Goal: Book appointment/travel/reservation

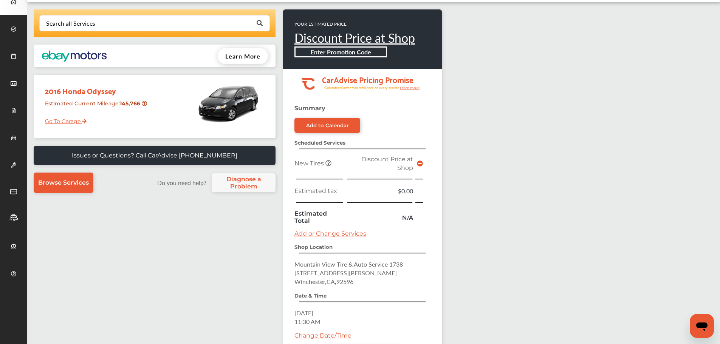
scroll to position [83, 0]
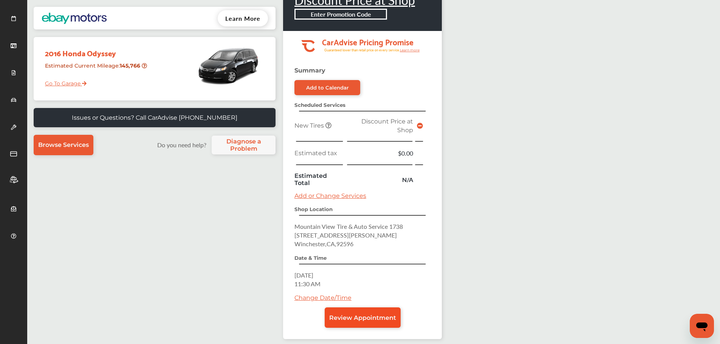
click at [358, 318] on span "Review Appointment" at bounding box center [362, 318] width 67 height 7
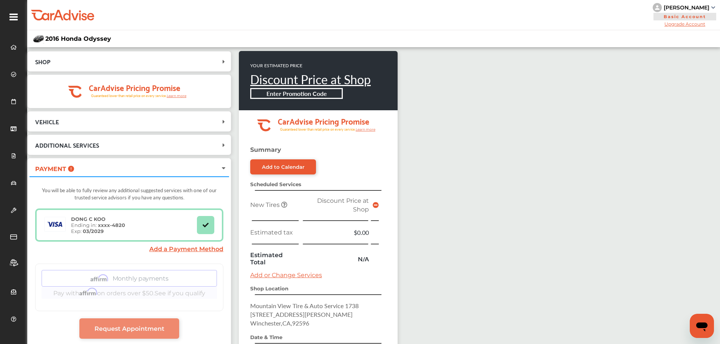
click at [197, 248] on link "Add a Payment Method" at bounding box center [186, 249] width 74 height 7
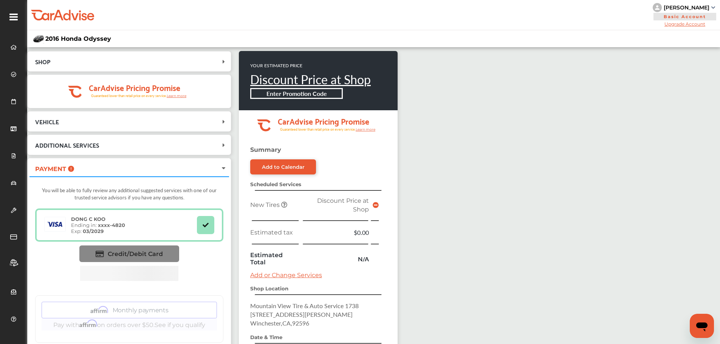
click at [134, 255] on span "Credit/Debit Card" at bounding box center [135, 254] width 55 height 7
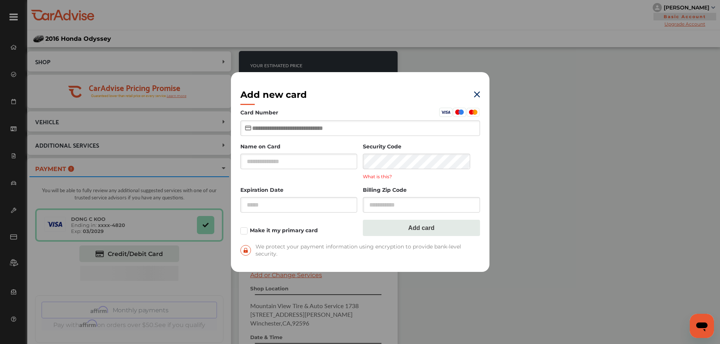
click at [323, 129] on input "text" at bounding box center [360, 129] width 240 height 16
click at [416, 132] on input "**********" at bounding box center [360, 129] width 240 height 16
click at [363, 220] on button "Add card" at bounding box center [421, 228] width 117 height 16
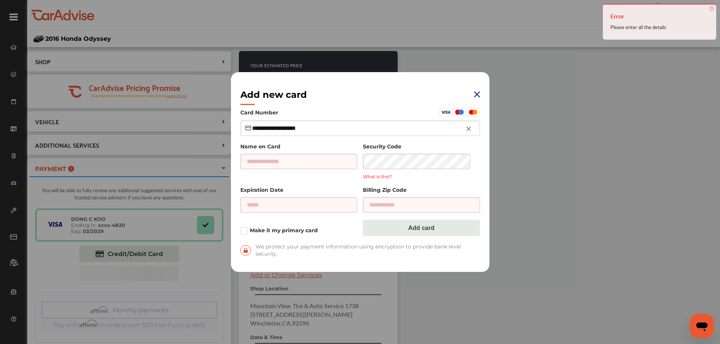
type input "**********"
click at [422, 149] on label "Security Code" at bounding box center [421, 148] width 117 height 8
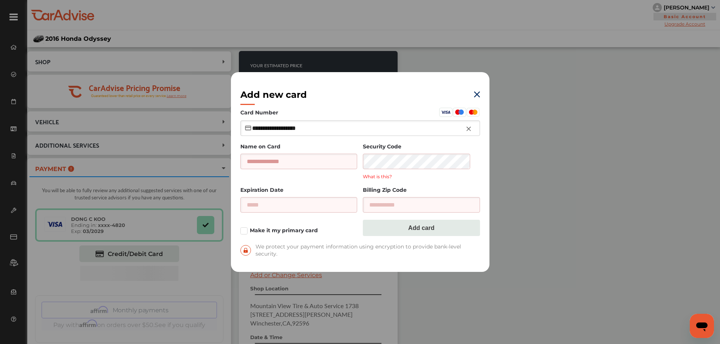
click at [296, 162] on input "text" at bounding box center [298, 162] width 117 height 16
type input "**********"
click at [320, 208] on input "text" at bounding box center [298, 206] width 117 height 16
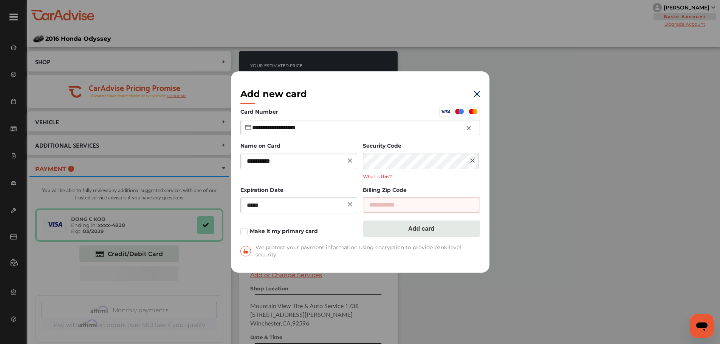
type input "*****"
click at [431, 205] on input "text" at bounding box center [421, 205] width 117 height 16
type input "*****"
click at [344, 221] on div "Make it my primary card" at bounding box center [298, 229] width 117 height 16
click at [419, 230] on button "Add card" at bounding box center [421, 229] width 117 height 16
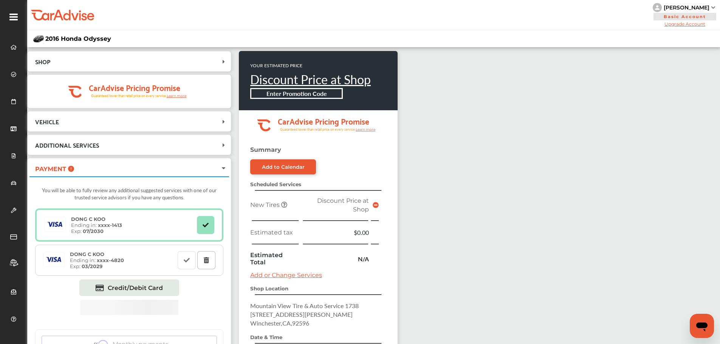
click at [205, 260] on icon at bounding box center [206, 259] width 7 height 5
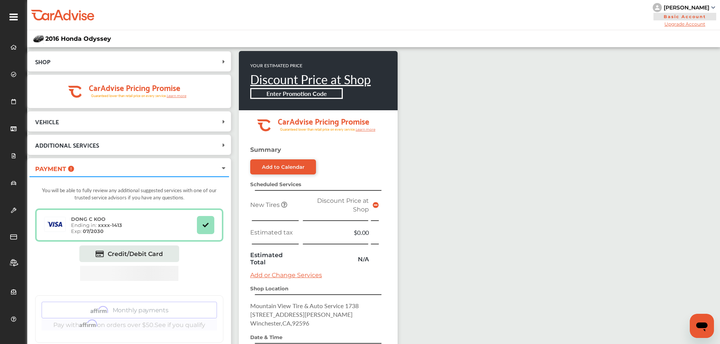
click at [173, 116] on span "VEHICLE" at bounding box center [124, 121] width 191 height 10
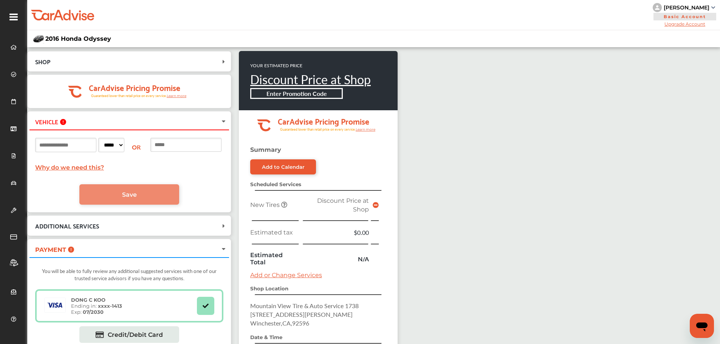
click at [161, 62] on span "SHOP" at bounding box center [124, 61] width 191 height 10
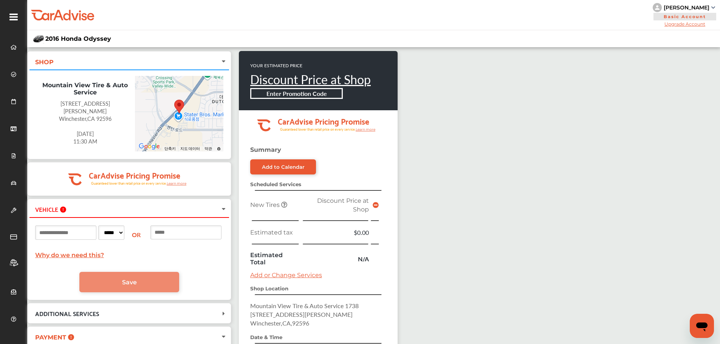
click at [99, 102] on div "[STREET_ADDRESS][PERSON_NAME]" at bounding box center [85, 107] width 88 height 15
click at [92, 89] on span "Mountain View Tire & Auto Service" at bounding box center [84, 89] width 85 height 14
click at [174, 100] on area at bounding box center [174, 100] width 0 height 0
click at [227, 61] on icon at bounding box center [224, 62] width 6 height 8
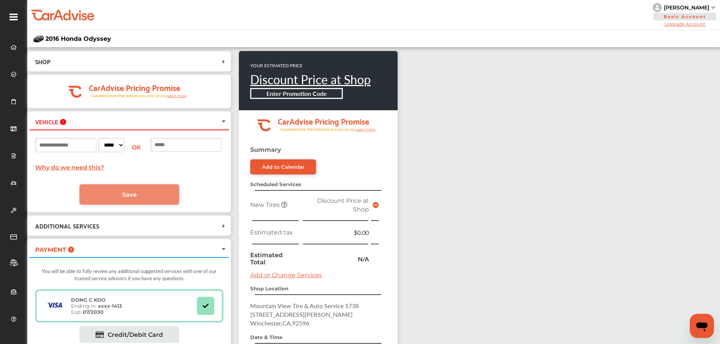
click at [89, 148] on input at bounding box center [65, 145] width 61 height 14
type input "*******"
click at [126, 161] on div "******* ***** ** ** ** ** ** ** ** ** ** ** ** ** ** ** ** ** ** ** ** ** ** **…" at bounding box center [129, 170] width 200 height 81
click at [124, 146] on select "***** ** ** ** ** ** ** ** ** ** ** ** ** ** ** ** ** ** ** ** ** ** ** ** ** *…" at bounding box center [111, 145] width 26 height 14
select select "**"
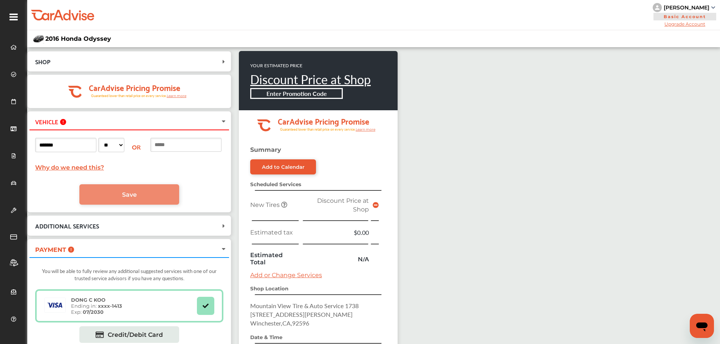
click at [110, 138] on select "***** ** ** ** ** ** ** ** ** ** ** ** ** ** ** ** ** ** ** ** ** ** ** ** ** *…" at bounding box center [111, 145] width 26 height 14
click at [87, 143] on input "*******" at bounding box center [65, 145] width 61 height 14
drag, startPoint x: 89, startPoint y: 147, endPoint x: 27, endPoint y: 146, distance: 61.6
click at [28, 146] on div "VEHICLE ******* ***** ** ** ** ** ** ** ** ** ** ** ** ** ** ** ** ** ** ** ** …" at bounding box center [129, 162] width 204 height 102
paste input "*******"
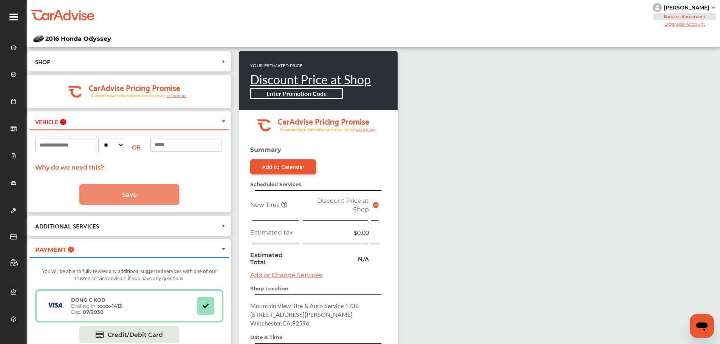
type input "*******"
click at [185, 143] on input at bounding box center [185, 145] width 71 height 14
type input "**********"
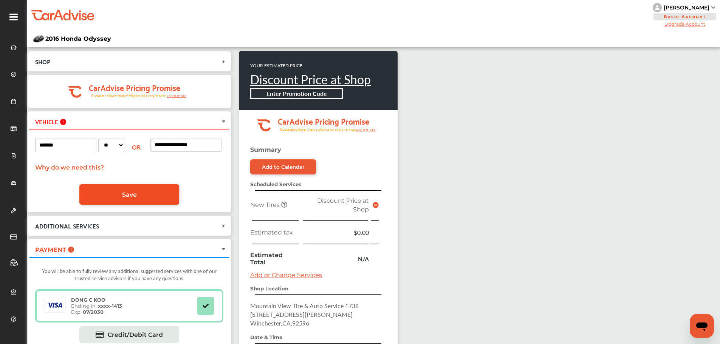
click at [137, 196] on span "Save" at bounding box center [129, 194] width 15 height 7
select select
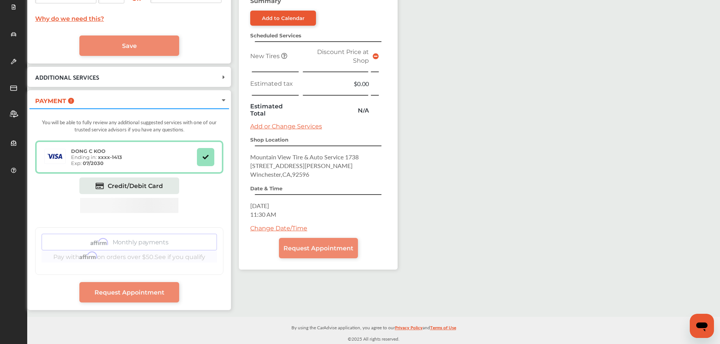
scroll to position [112, 0]
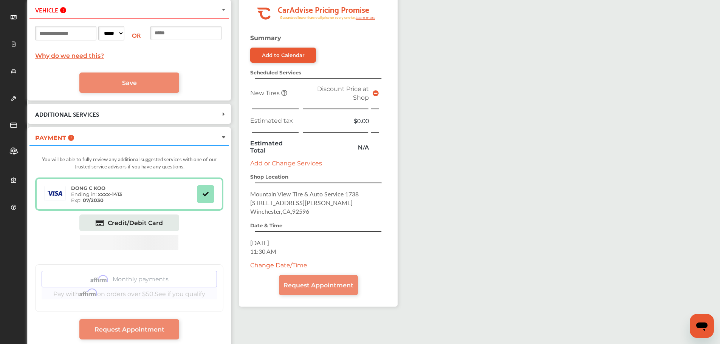
click at [132, 119] on span "ADDITIONAL SERVICES" at bounding box center [124, 114] width 191 height 10
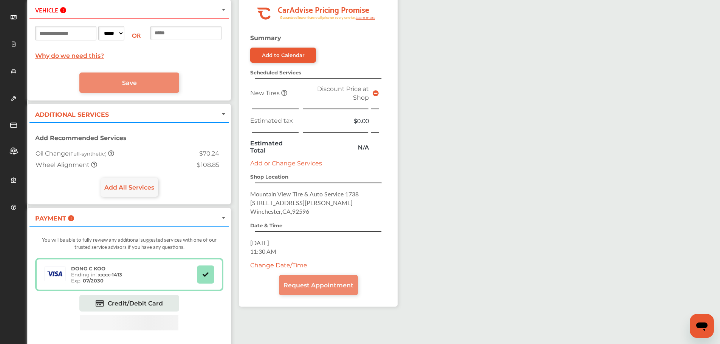
click at [227, 115] on icon at bounding box center [224, 114] width 6 height 8
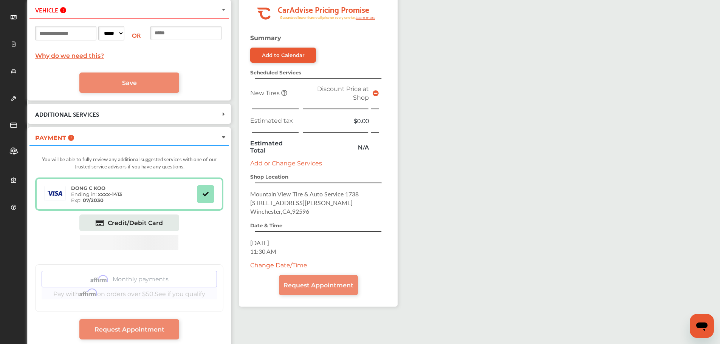
click at [228, 115] on icon at bounding box center [224, 114] width 8 height 6
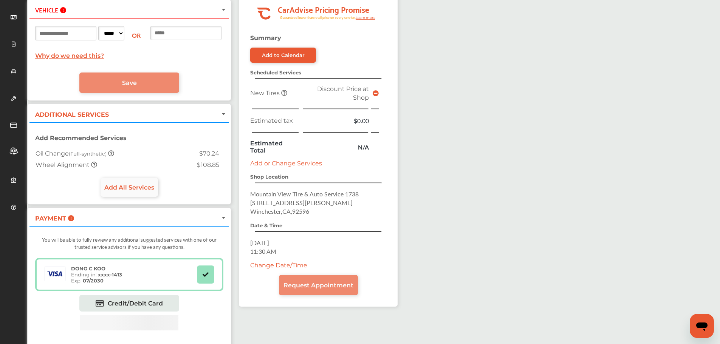
click at [136, 188] on span "Add All Services" at bounding box center [129, 187] width 50 height 7
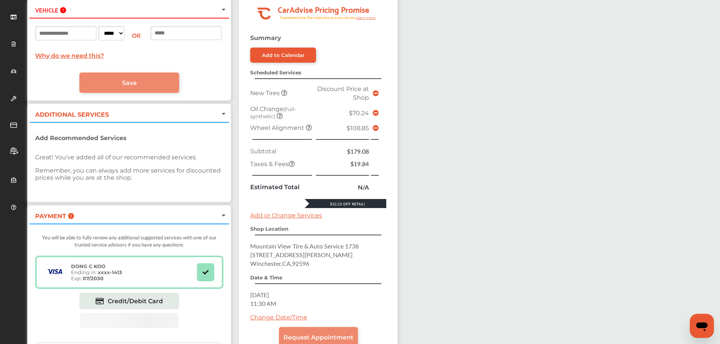
click at [227, 117] on icon at bounding box center [224, 114] width 6 height 8
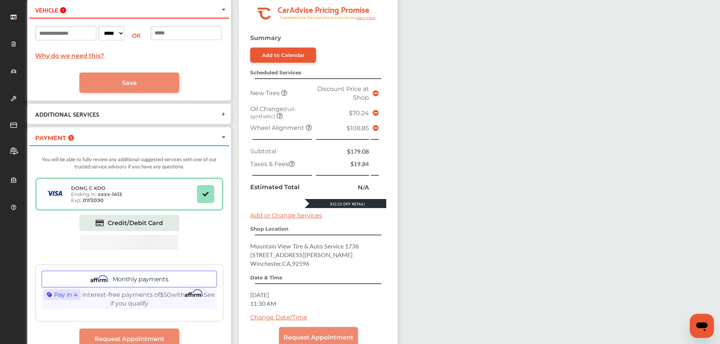
click at [228, 115] on icon at bounding box center [224, 114] width 8 height 6
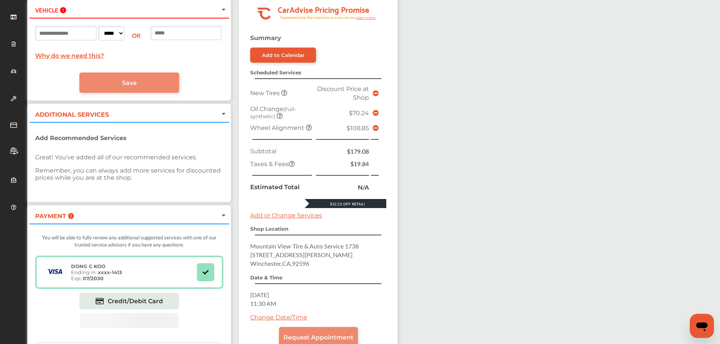
click at [167, 177] on p "Remember, you can always add more services for discounted prices while you are …" at bounding box center [129, 174] width 188 height 14
click at [152, 192] on div "Add Recommended Services Great! You've added all of our recommended services. R…" at bounding box center [129, 161] width 200 height 78
click at [227, 115] on icon at bounding box center [224, 114] width 6 height 8
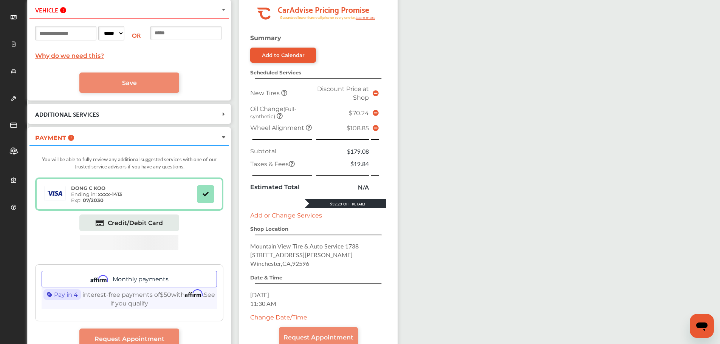
scroll to position [165, 0]
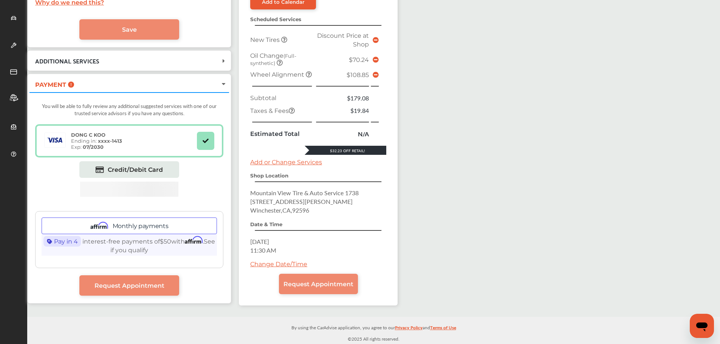
click at [219, 288] on div "You will be able to fully review any additional suggested services with one of …" at bounding box center [129, 196] width 200 height 209
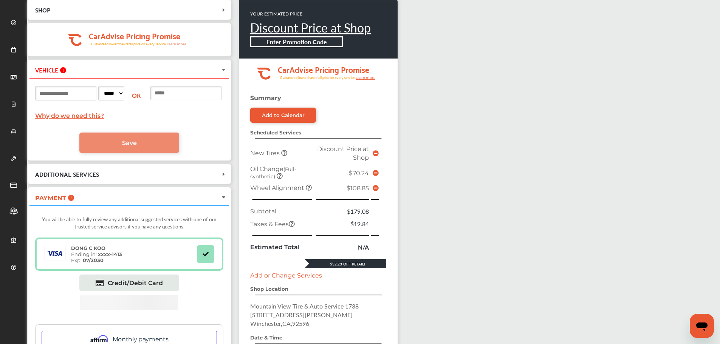
scroll to position [0, 0]
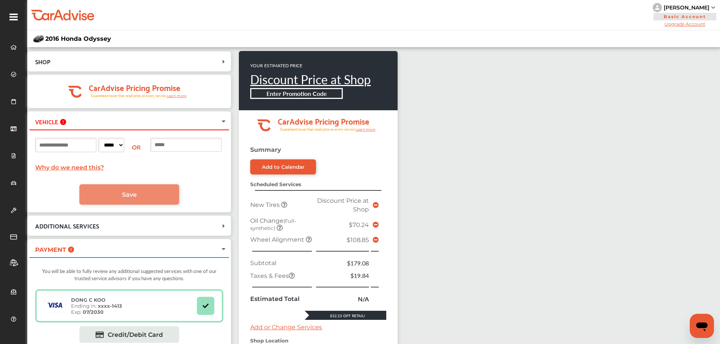
click at [107, 64] on span "SHOP" at bounding box center [124, 61] width 191 height 10
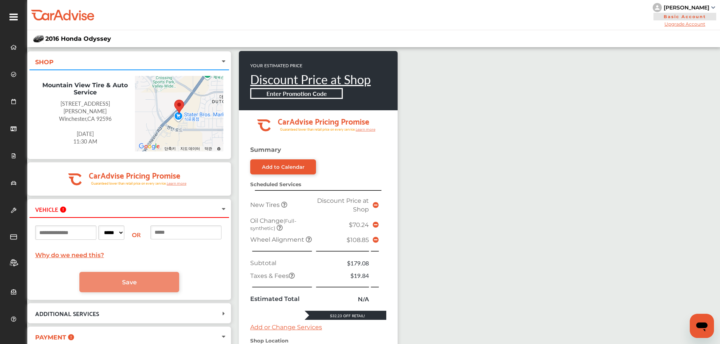
click at [96, 85] on span "Mountain View Tire & Auto Service" at bounding box center [84, 89] width 85 height 14
click at [165, 61] on span "SHOP" at bounding box center [124, 61] width 191 height 10
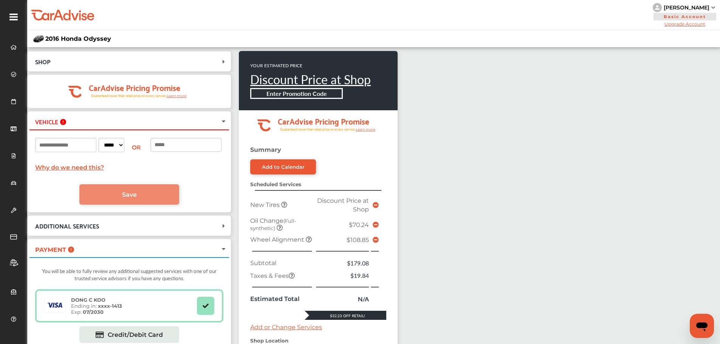
click at [150, 88] on tspan "CarAdvise Pricing Promise" at bounding box center [134, 88] width 91 height 14
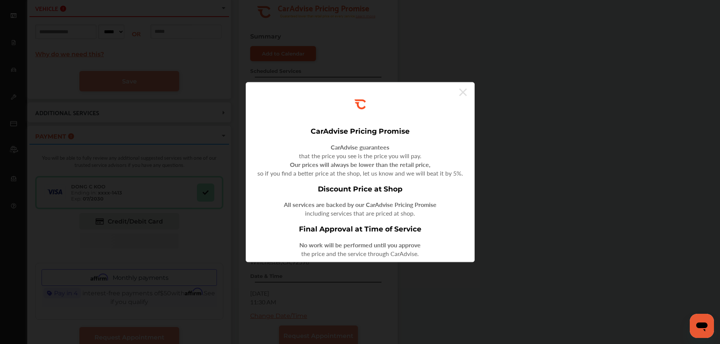
scroll to position [76, 0]
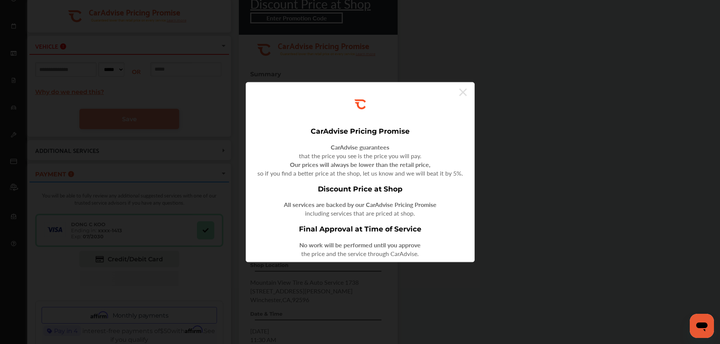
click at [464, 94] on icon at bounding box center [463, 92] width 8 height 8
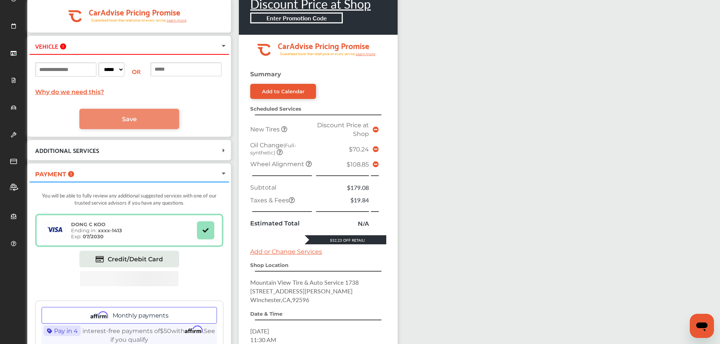
click at [68, 90] on link "Why do we need this?" at bounding box center [69, 91] width 69 height 7
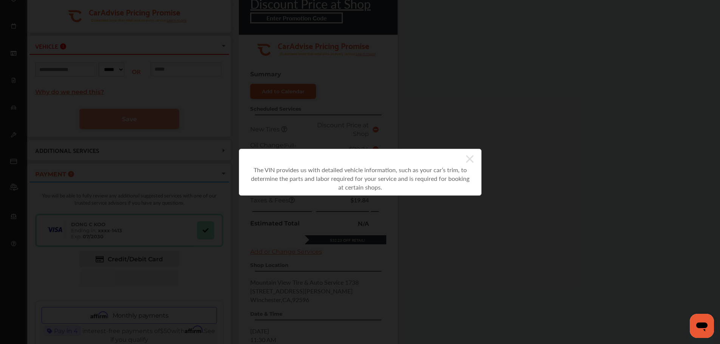
click at [470, 157] on icon at bounding box center [470, 159] width 8 height 12
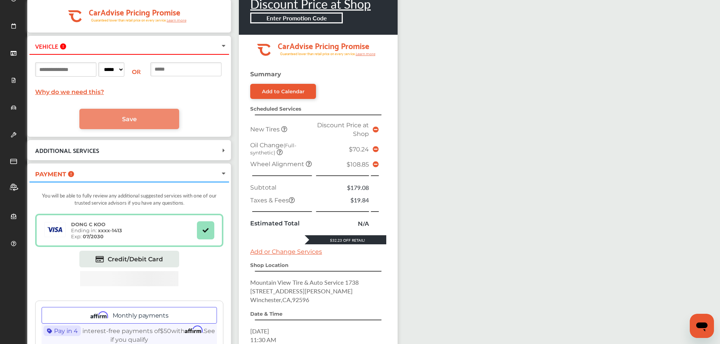
click at [229, 115] on div "***** ** ** ** ** ** ** ** ** ** ** ** ** ** ** ** ** ** ** ** ** ** ** ** ** *…" at bounding box center [129, 94] width 200 height 81
click at [175, 150] on span "ADDITIONAL SERVICES" at bounding box center [124, 150] width 191 height 10
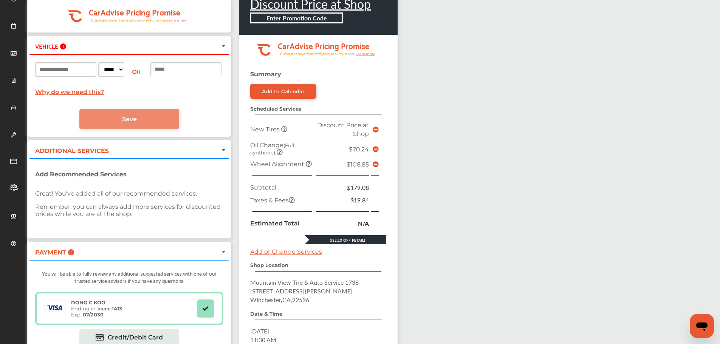
click at [175, 150] on span "ADDITIONAL SERVICES" at bounding box center [124, 150] width 191 height 10
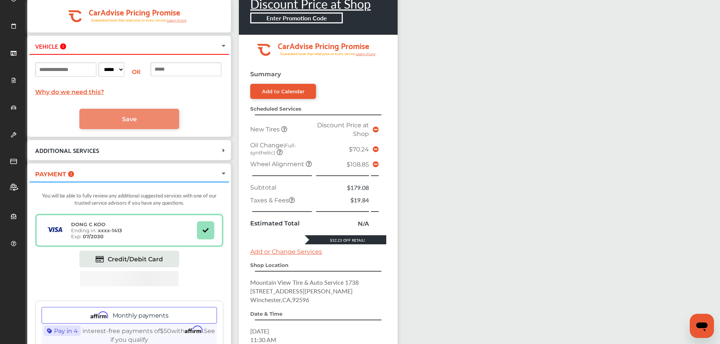
scroll to position [165, 0]
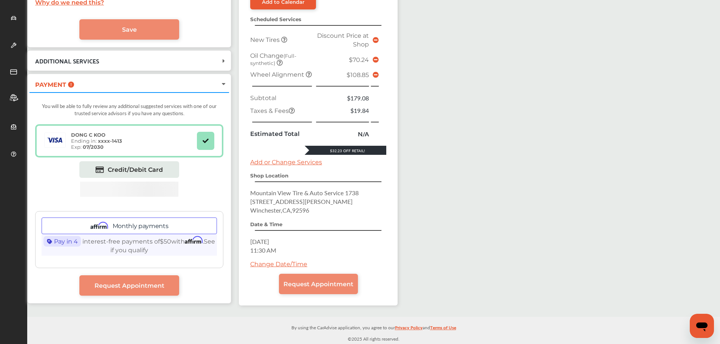
click at [223, 168] on div "Credit/Debit Card" at bounding box center [129, 171] width 188 height 20
click at [222, 283] on div "You will be able to fully review any additional suggested services with one of …" at bounding box center [129, 196] width 200 height 209
click at [223, 186] on div "DONG C KOO Ending in: xxxx- 1413 Exp: 07/2030 Credit/Debit Card Monthly payment…" at bounding box center [129, 196] width 188 height 144
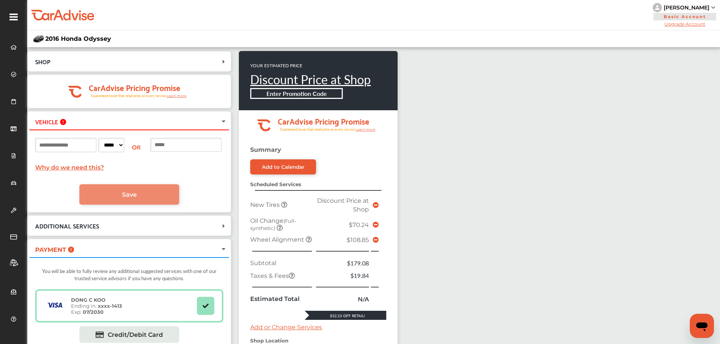
scroll to position [113, 0]
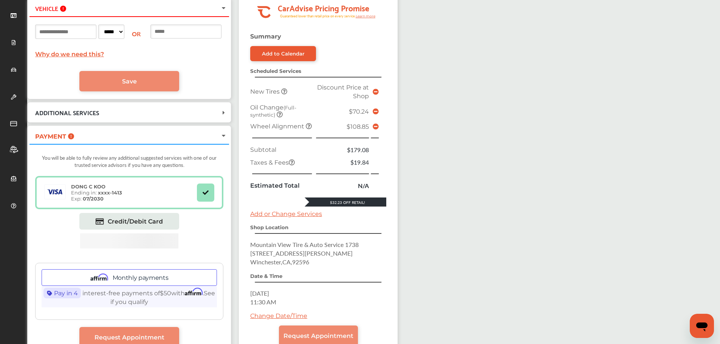
click at [379, 112] on icon at bounding box center [376, 112] width 6 height 6
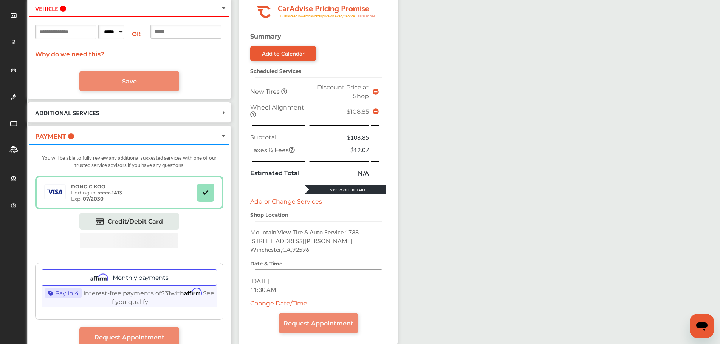
click at [379, 110] on icon at bounding box center [376, 112] width 6 height 6
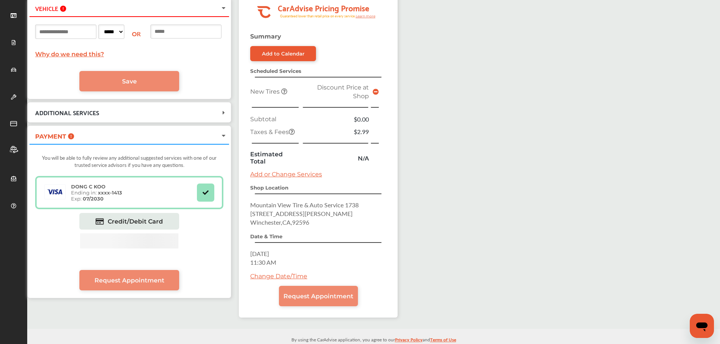
click at [336, 271] on div "Date & Time Tuesday, Sep 30, 2025 11:30 AM Change Date/Time" at bounding box center [318, 259] width 136 height 53
click at [323, 299] on span "Request Appointment" at bounding box center [319, 296] width 70 height 7
click at [281, 301] on div "Request Appointment" at bounding box center [318, 296] width 136 height 20
click at [299, 52] on div "Add to Calendar" at bounding box center [283, 54] width 43 height 6
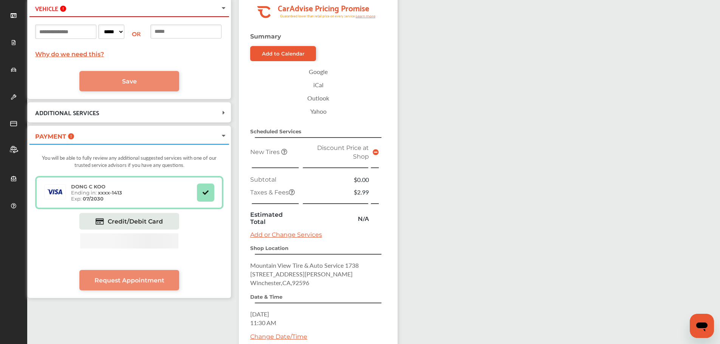
scroll to position [186, 0]
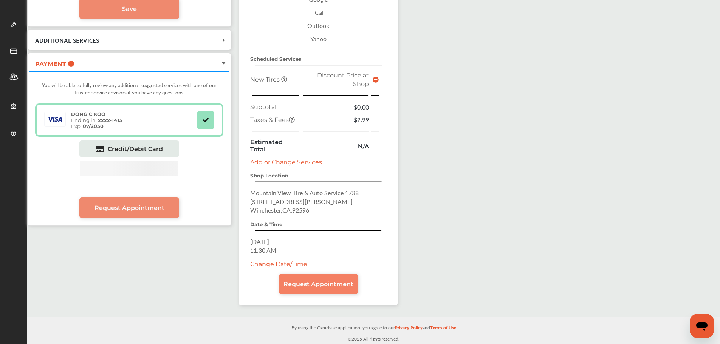
click at [329, 286] on span "Request Appointment" at bounding box center [319, 284] width 70 height 7
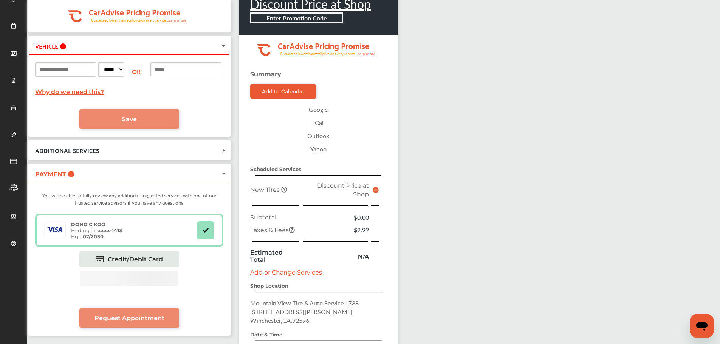
scroll to position [0, 0]
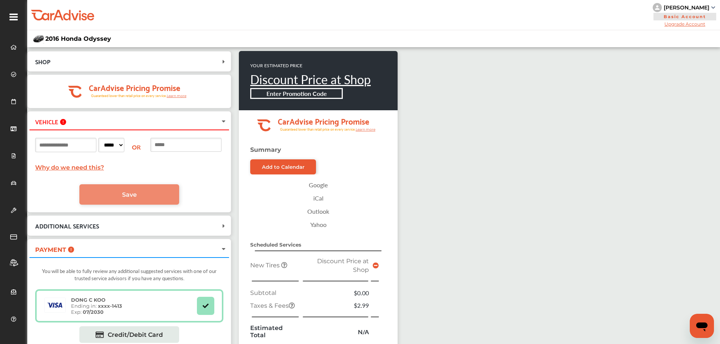
click at [220, 120] on span "VEHICLE" at bounding box center [124, 121] width 191 height 10
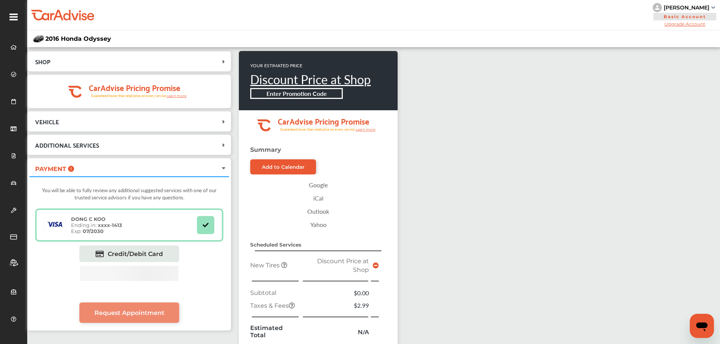
click at [222, 167] on icon at bounding box center [224, 169] width 6 height 8
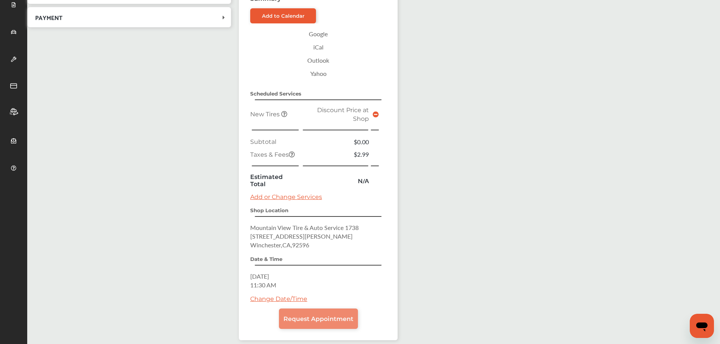
scroll to position [186, 0]
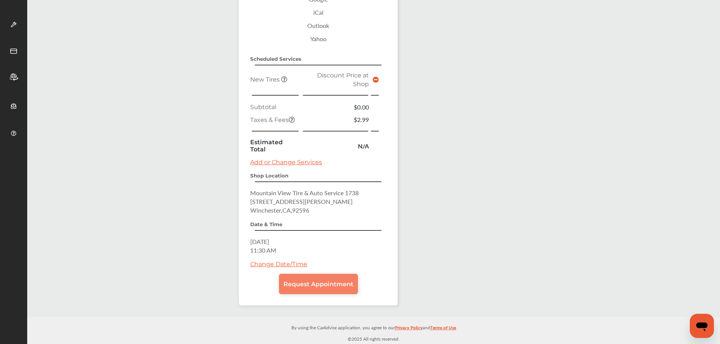
click at [311, 285] on span "Request Appointment" at bounding box center [319, 284] width 70 height 7
click at [377, 79] on icon at bounding box center [376, 80] width 6 height 6
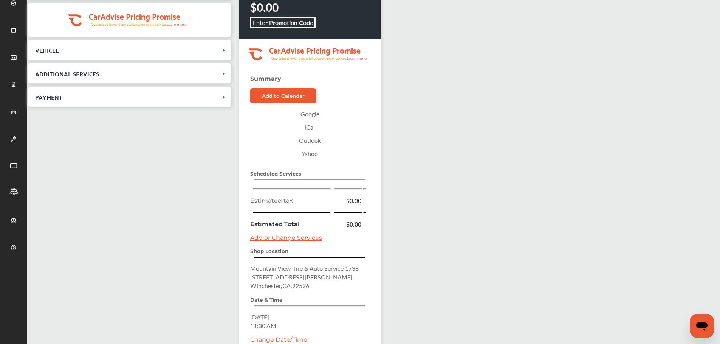
scroll to position [0, 0]
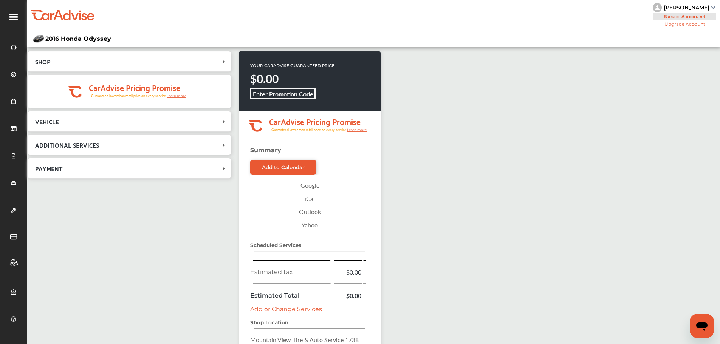
click at [219, 57] on span "SHOP" at bounding box center [124, 61] width 191 height 10
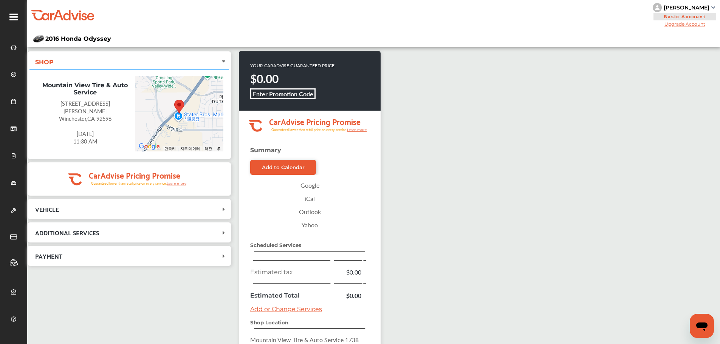
click at [219, 57] on span "SHOP" at bounding box center [124, 61] width 191 height 10
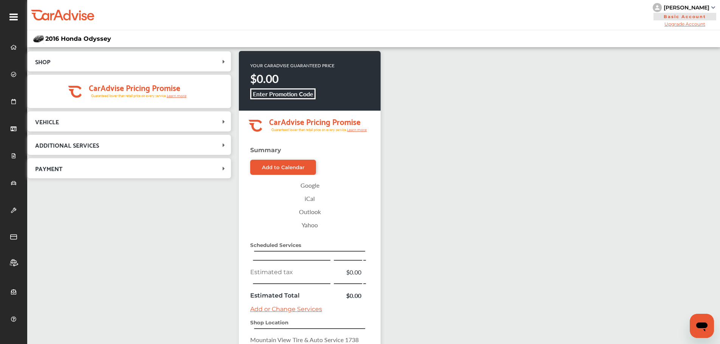
click at [169, 122] on span "VEHICLE" at bounding box center [124, 121] width 191 height 10
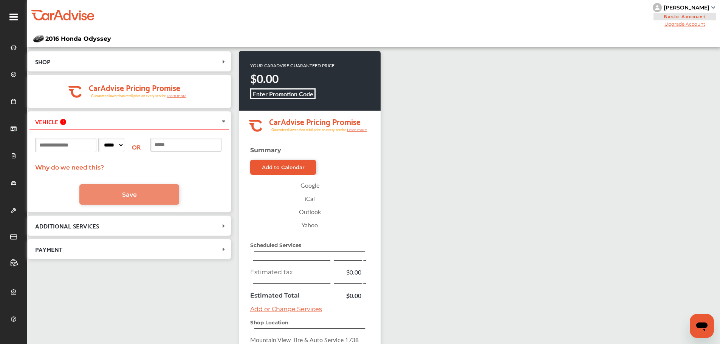
click at [82, 147] on input at bounding box center [65, 145] width 61 height 14
paste input "*******"
type input "*******"
click at [124, 146] on select "***** ** ** ** ** ** ** ** ** ** ** ** ** ** ** ** ** ** ** ** ** ** ** ** ** *…" at bounding box center [111, 145] width 26 height 14
select select "**"
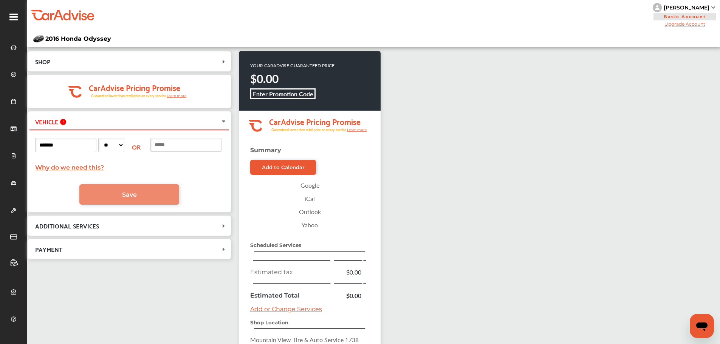
click at [110, 138] on select "***** ** ** ** ** ** ** ** ** ** ** ** ** ** ** ** ** ** ** ** ** ** ** ** ** *…" at bounding box center [111, 145] width 26 height 14
click at [194, 147] on input at bounding box center [185, 145] width 71 height 14
type input "**********"
click at [134, 195] on span "Save" at bounding box center [129, 194] width 15 height 7
select select
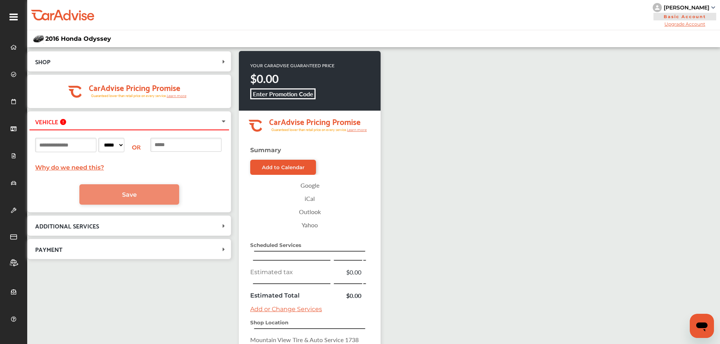
click at [124, 146] on select "***** ** ** ** ** ** ** ** ** ** ** ** ** ** ** ** ** ** ** ** ** ** ** ** ** *…" at bounding box center [111, 145] width 26 height 14
click at [157, 160] on div "***** ** ** ** ** ** ** ** ** ** ** ** ** ** ** ** ** ** ** ** ** ** ** ** ** *…" at bounding box center [129, 170] width 200 height 81
click at [220, 60] on span "SHOP" at bounding box center [124, 61] width 191 height 10
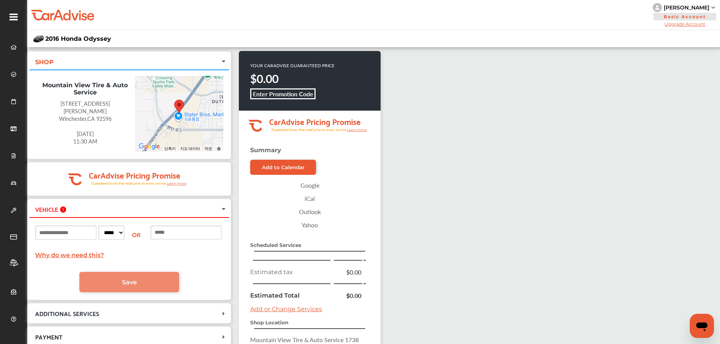
click at [220, 60] on span "SHOP" at bounding box center [124, 61] width 191 height 10
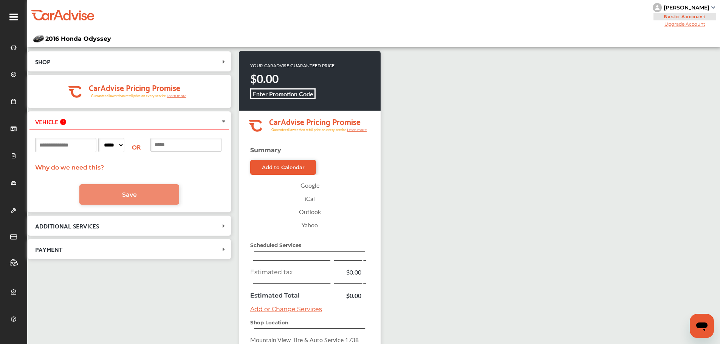
click at [414, 194] on div "SHOP Mountain View Tire & Auto Service 30664 Benton Rd Winchester , CA 92596 Tu…" at bounding box center [373, 255] width 693 height 417
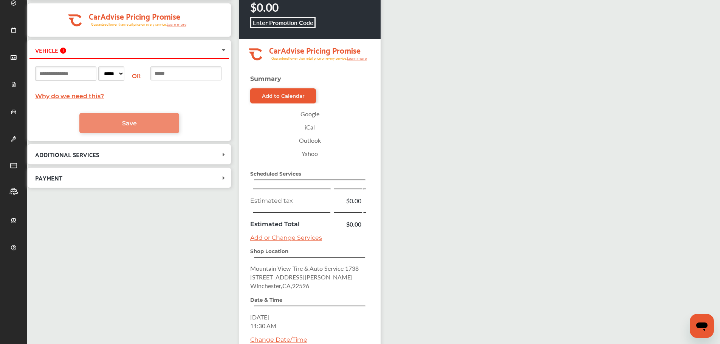
scroll to position [147, 0]
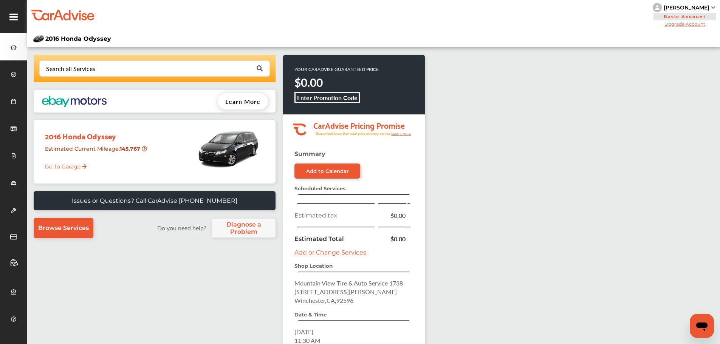
scroll to position [107, 0]
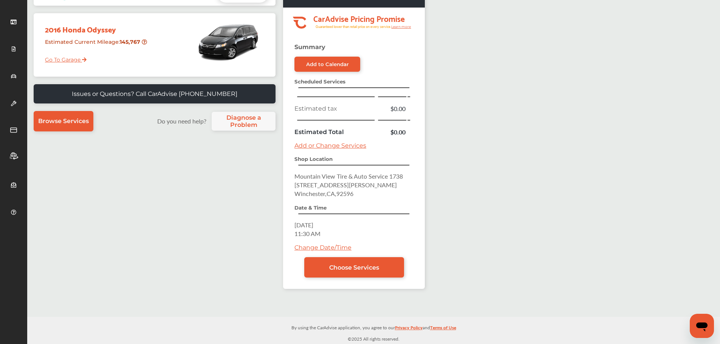
click at [354, 145] on link "Add or Change Services" at bounding box center [331, 145] width 72 height 7
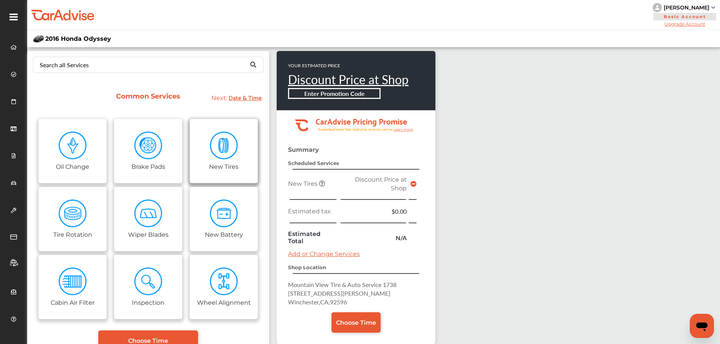
click at [216, 151] on img at bounding box center [224, 146] width 28 height 28
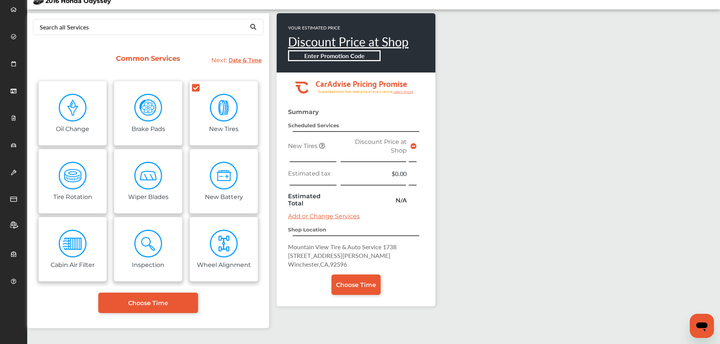
scroll to position [76, 0]
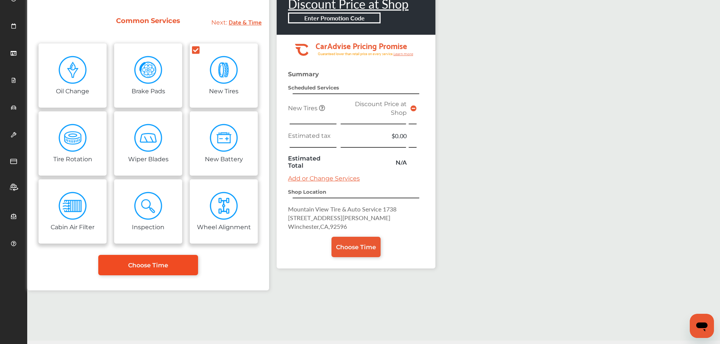
click at [154, 266] on span "Choose Time" at bounding box center [148, 265] width 40 height 7
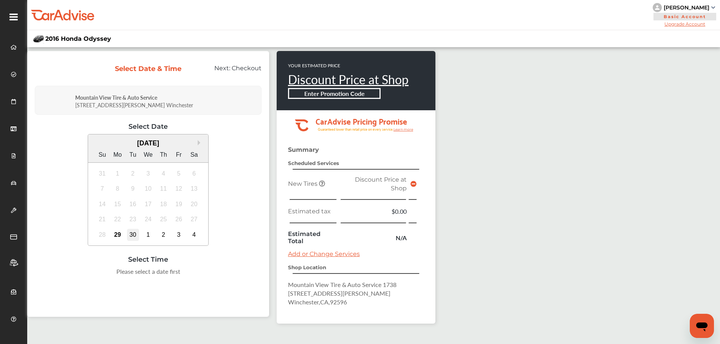
click at [136, 235] on div "30" at bounding box center [133, 235] width 12 height 12
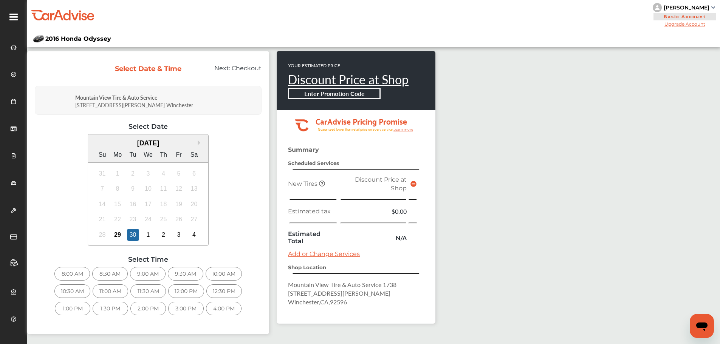
click at [150, 291] on div "11:30 AM" at bounding box center [148, 292] width 36 height 14
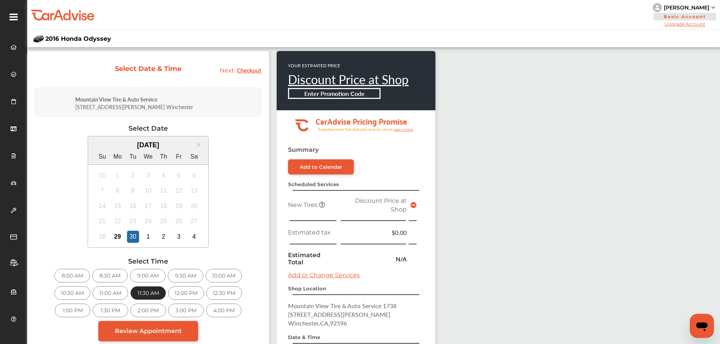
scroll to position [76, 0]
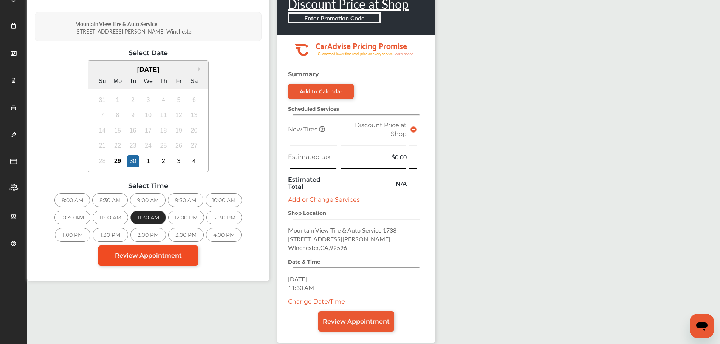
click at [152, 257] on span "Review Appointment" at bounding box center [148, 255] width 67 height 7
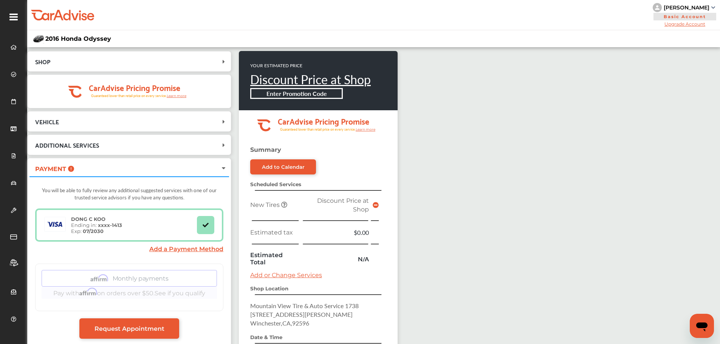
scroll to position [76, 0]
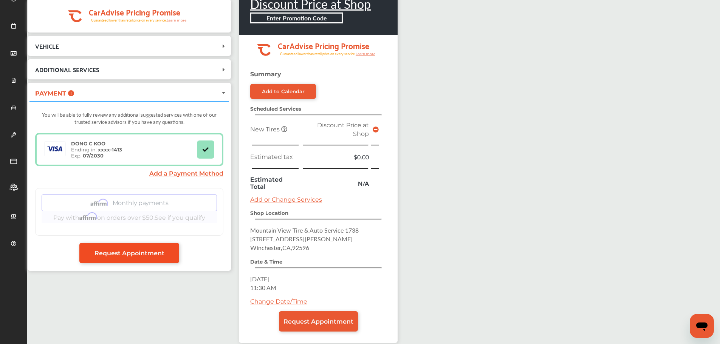
click at [125, 251] on span "Request Appointment" at bounding box center [130, 253] width 70 height 7
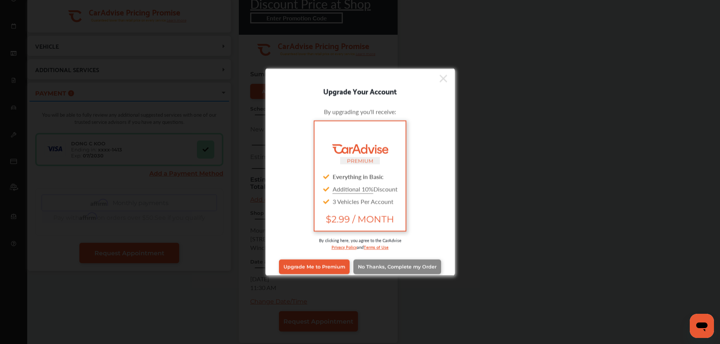
click at [396, 267] on span "No Thanks, Complete my Order" at bounding box center [397, 267] width 79 height 6
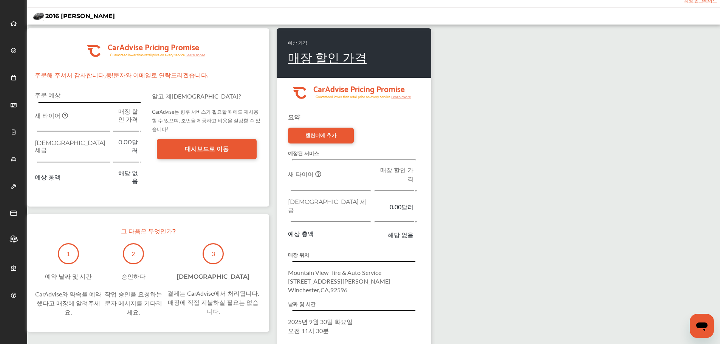
scroll to position [99, 0]
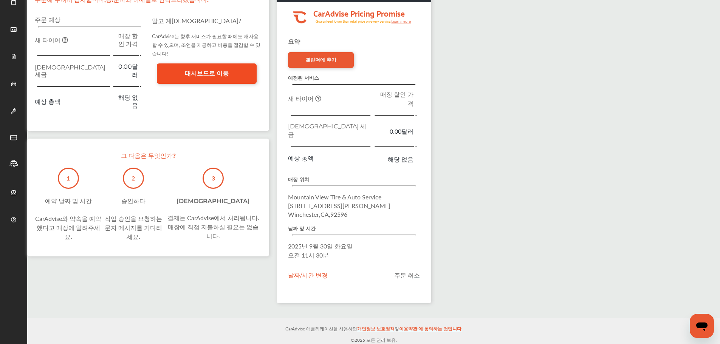
click at [203, 71] on span "대시보드로 이동" at bounding box center [207, 74] width 44 height 8
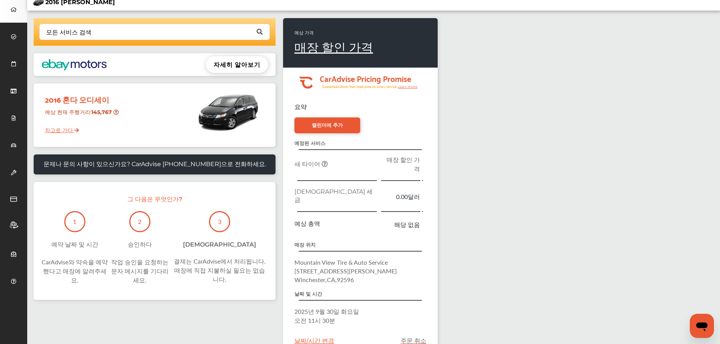
scroll to position [76, 0]
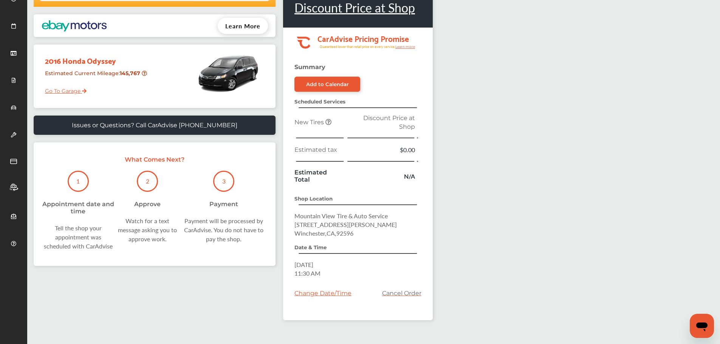
click at [124, 305] on div "Search all Services Looking for something we don’t seem to have? Contact us. .s…" at bounding box center [230, 160] width 406 height 362
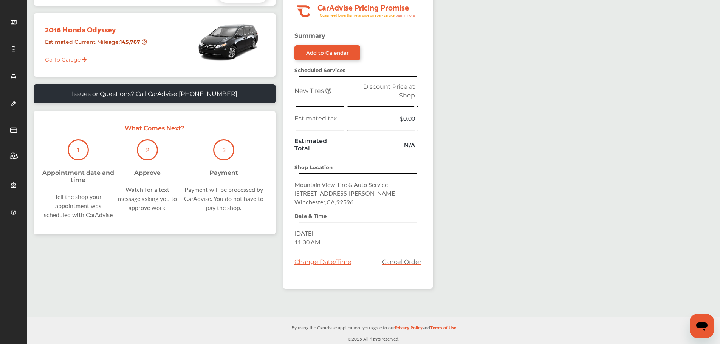
scroll to position [31, 0]
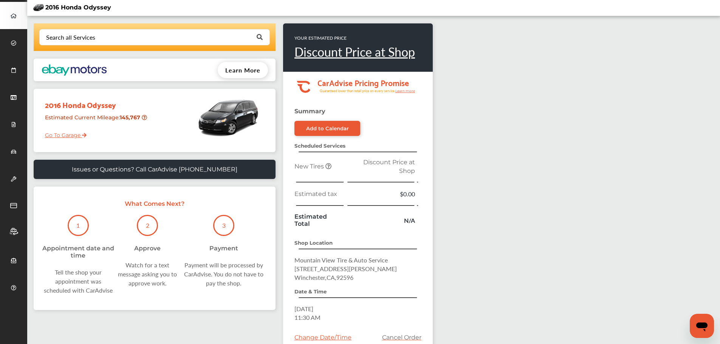
click at [244, 72] on span "Learn More" at bounding box center [242, 70] width 35 height 9
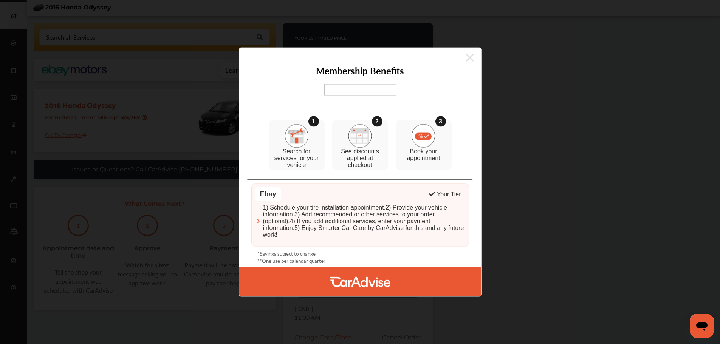
click at [471, 57] on icon at bounding box center [470, 57] width 8 height 12
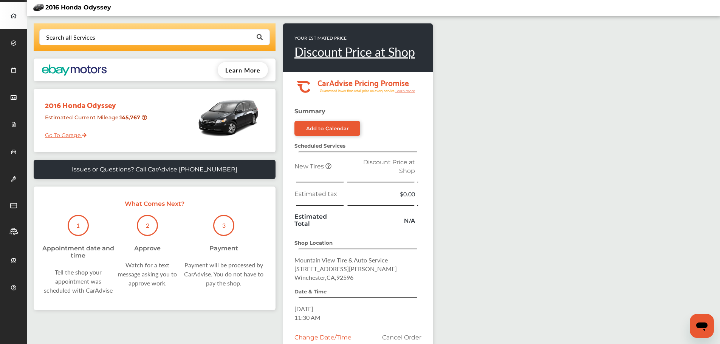
click at [564, 72] on div "Search all Services Looking for something we don’t seem to have? Contact us. .s…" at bounding box center [373, 204] width 693 height 377
click at [528, 90] on div "Search all Services Looking for something we don’t seem to have? Contact us. .s…" at bounding box center [373, 204] width 693 height 377
